Goal: Information Seeking & Learning: Learn about a topic

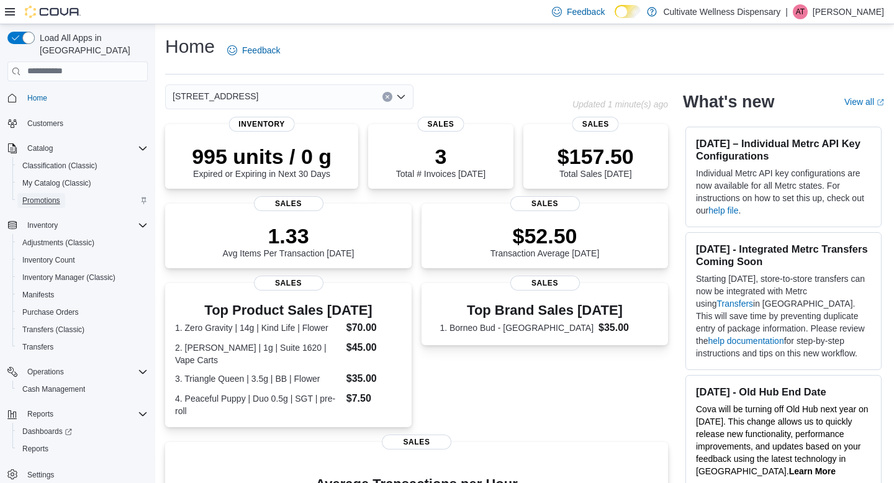
click at [60, 196] on span "Promotions" at bounding box center [41, 201] width 38 height 10
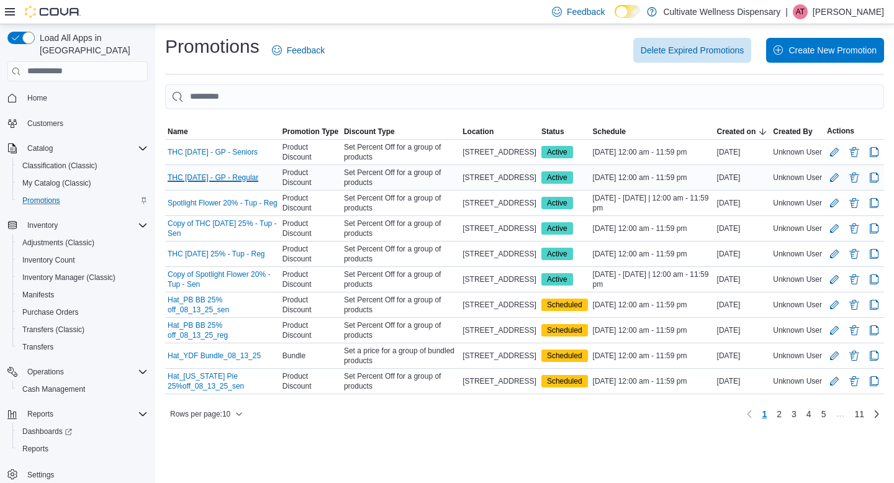
click at [202, 173] on link "THC [DATE] - GP - Regular" at bounding box center [213, 178] width 91 height 10
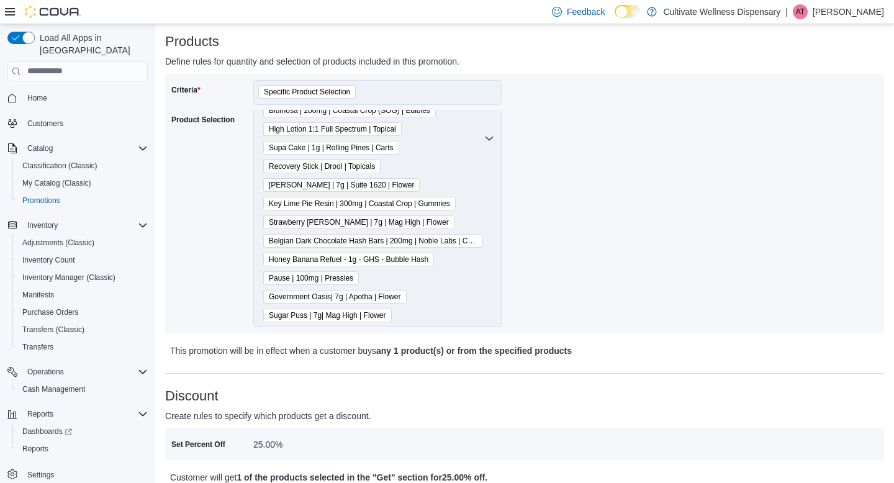
scroll to position [174, 0]
